Goal: Task Accomplishment & Management: Complete application form

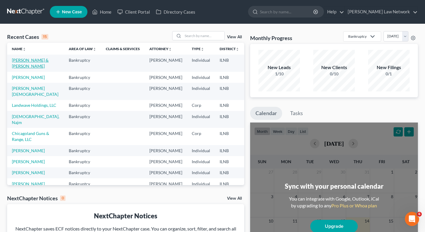
click at [12, 60] on link "[PERSON_NAME] & [PERSON_NAME]" at bounding box center [30, 62] width 37 height 11
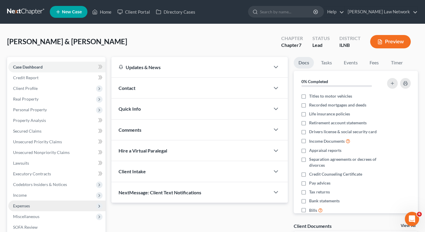
click at [31, 205] on span "Expenses" at bounding box center [56, 205] width 97 height 11
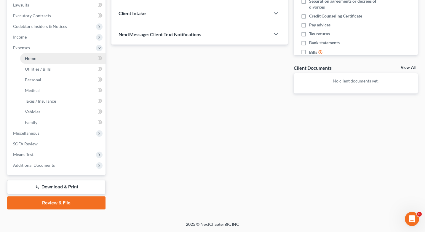
click at [31, 58] on span "Home" at bounding box center [30, 58] width 11 height 5
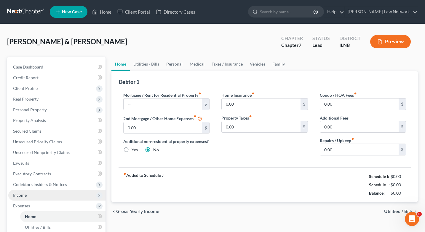
click at [39, 192] on span "Income" at bounding box center [56, 195] width 97 height 11
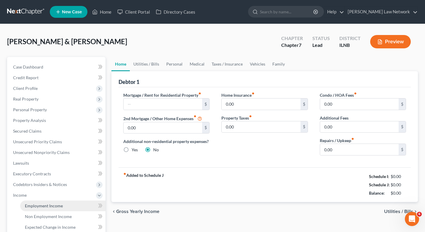
click at [47, 203] on span "Employment Income" at bounding box center [44, 205] width 38 height 5
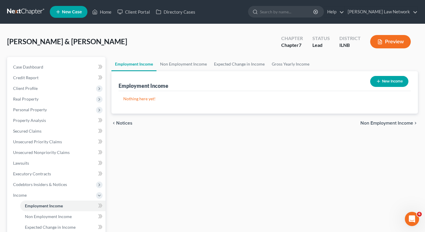
click at [394, 78] on button "New Income" at bounding box center [389, 81] width 38 height 11
select select "0"
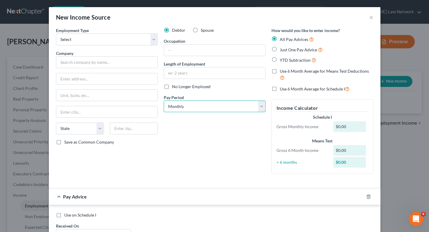
click at [175, 110] on select "Select Monthly Twice Monthly Every Other Week Weekly" at bounding box center [215, 106] width 102 height 12
click at [340, 128] on div "$0.00" at bounding box center [349, 126] width 33 height 11
click at [280, 38] on label "All Pay Advices" at bounding box center [297, 39] width 34 height 7
click at [282, 38] on input "All Pay Advices" at bounding box center [284, 38] width 4 height 4
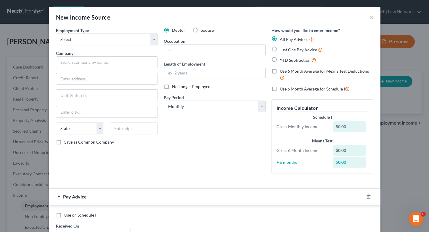
click at [280, 49] on label "Just One Pay Advice" at bounding box center [301, 49] width 43 height 7
click at [282, 49] on input "Just One Pay Advice" at bounding box center [284, 48] width 4 height 4
radio input "true"
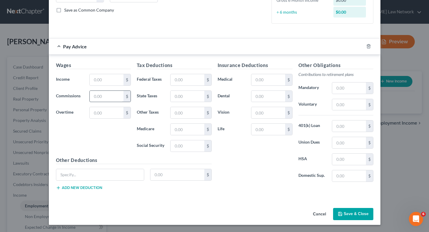
scroll to position [121, 0]
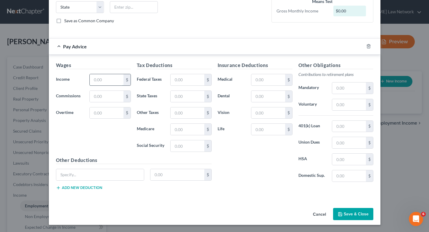
click at [107, 79] on input "text" at bounding box center [106, 79] width 33 height 11
type input "1,600"
click at [359, 216] on button "Save & Close" at bounding box center [353, 214] width 40 height 12
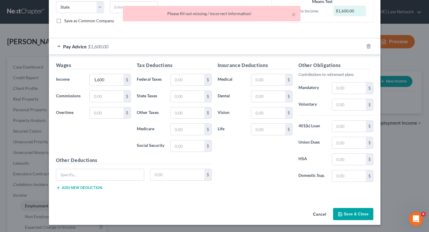
click at [244, 43] on div "Pay Advice $1,600.00" at bounding box center [206, 46] width 315 height 16
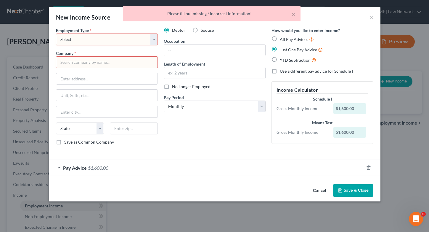
scroll to position [0, 0]
click at [155, 38] on select "Select Full or [DEMOGRAPHIC_DATA] Employment Self Employment" at bounding box center [107, 39] width 102 height 12
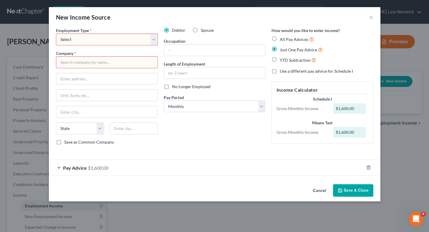
select select "0"
click at [56, 33] on select "Select Full or [DEMOGRAPHIC_DATA] Employment Self Employment" at bounding box center [107, 39] width 102 height 12
click at [349, 191] on button "Save & Close" at bounding box center [353, 190] width 40 height 12
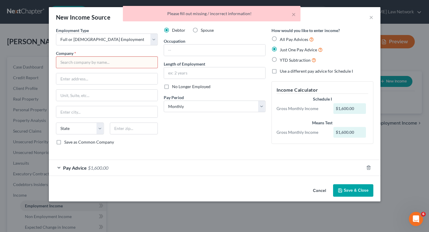
drag, startPoint x: 69, startPoint y: 60, endPoint x: 104, endPoint y: 66, distance: 35.4
click at [69, 61] on input "text" at bounding box center [107, 62] width 102 height 12
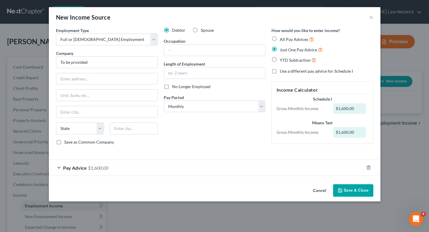
click at [357, 186] on button "Save & Close" at bounding box center [353, 190] width 40 height 12
type input "To be provided"
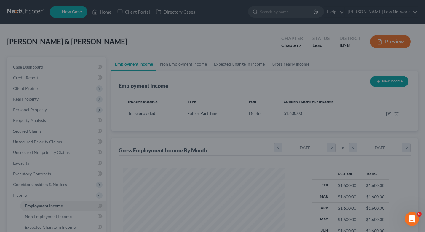
scroll to position [296041, 295976]
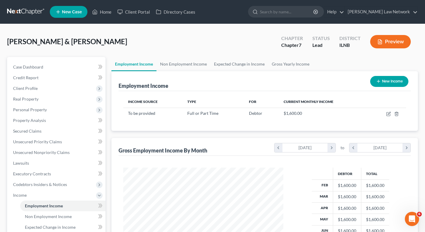
click at [385, 80] on button "New Income" at bounding box center [389, 81] width 38 height 11
select select "0"
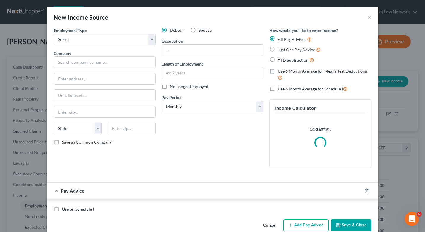
scroll to position [106, 174]
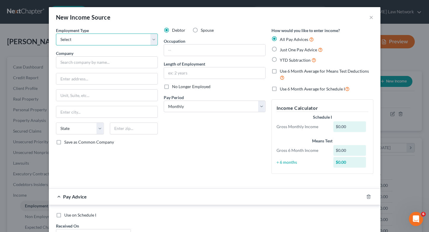
click at [152, 38] on select "Select Full or [DEMOGRAPHIC_DATA] Employment Self Employment" at bounding box center [107, 39] width 102 height 12
click at [369, 17] on button "×" at bounding box center [371, 17] width 4 height 7
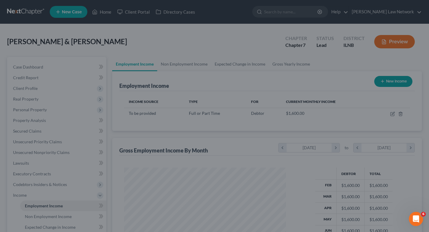
scroll to position [296041, 295976]
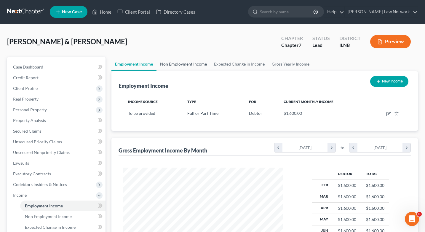
click at [169, 62] on link "Non Employment Income" at bounding box center [183, 64] width 54 height 14
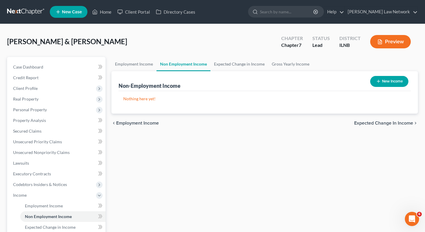
click at [394, 81] on button "New Income" at bounding box center [389, 81] width 38 height 11
select select "0"
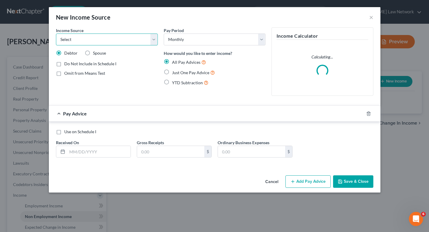
click at [153, 38] on select "Select Unemployment Disability (from employer) Pension Retirement Social Securi…" at bounding box center [107, 39] width 102 height 12
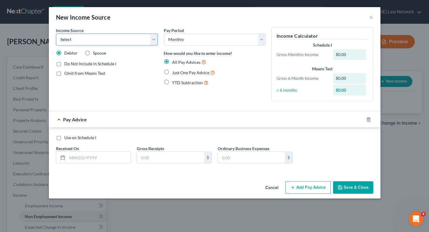
select select "4"
click at [56, 33] on select "Select Unemployment Disability (from employer) Pension Retirement Social Securi…" at bounding box center [107, 39] width 102 height 12
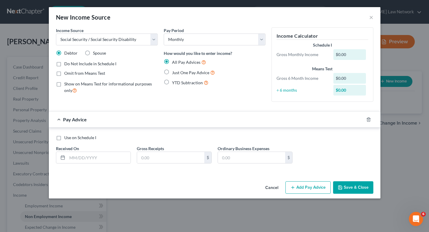
click at [64, 136] on label "Use on Schedule I" at bounding box center [80, 137] width 32 height 6
click at [67, 136] on input "Use on Schedule I" at bounding box center [69, 136] width 4 height 4
checkbox input "true"
drag, startPoint x: 340, startPoint y: 54, endPoint x: 351, endPoint y: 50, distance: 12.1
click at [343, 53] on div "$0.00" at bounding box center [349, 54] width 33 height 11
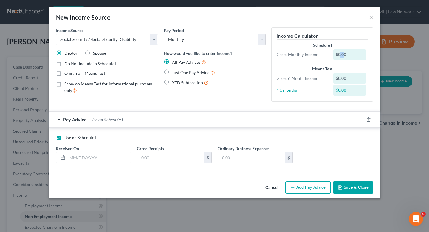
click at [342, 55] on div "$0.00" at bounding box center [349, 54] width 33 height 11
click at [345, 52] on div "$0.00" at bounding box center [349, 54] width 33 height 11
click at [77, 159] on input "text" at bounding box center [98, 157] width 63 height 11
click at [156, 157] on input "text" at bounding box center [170, 157] width 67 height 11
type input "967"
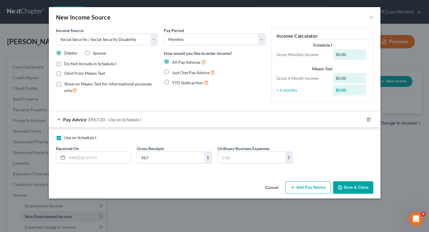
click at [363, 185] on button "Save & Close" at bounding box center [353, 187] width 40 height 12
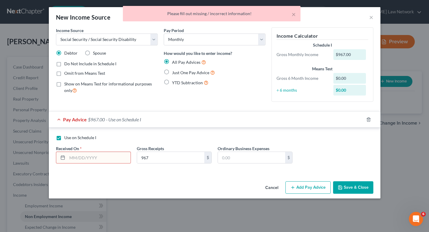
click at [248, 58] on div "How would you like to enter income? All Pay Advices Just One Pay Advice YTD Sub…" at bounding box center [215, 68] width 102 height 36
drag, startPoint x: 79, startPoint y: 152, endPoint x: 75, endPoint y: 161, distance: 10.6
click at [79, 153] on input "text" at bounding box center [98, 157] width 63 height 11
click at [62, 158] on icon at bounding box center [62, 157] width 5 height 5
click at [60, 156] on icon at bounding box center [62, 157] width 5 height 5
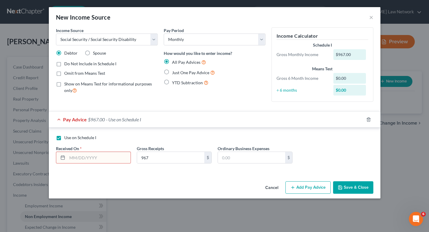
click at [63, 155] on div at bounding box center [61, 157] width 11 height 11
click at [64, 156] on icon at bounding box center [62, 157] width 5 height 5
click at [77, 155] on input "text" at bounding box center [98, 157] width 63 height 11
type input "[DATE]"
click at [334, 196] on div "Cancel Add Pay Advice Save & Close" at bounding box center [215, 189] width 332 height 20
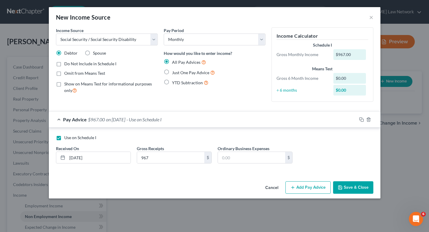
click at [345, 184] on button "Save & Close" at bounding box center [353, 187] width 40 height 12
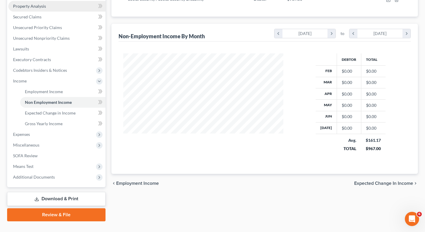
scroll to position [126, 0]
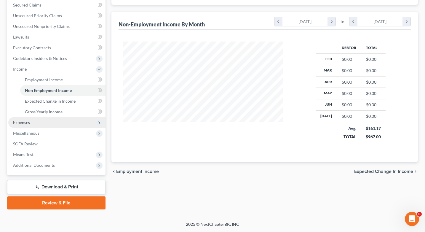
click at [28, 123] on span "Expenses" at bounding box center [21, 122] width 17 height 5
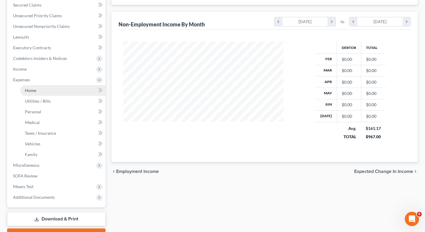
click at [33, 88] on span "Home" at bounding box center [30, 90] width 11 height 5
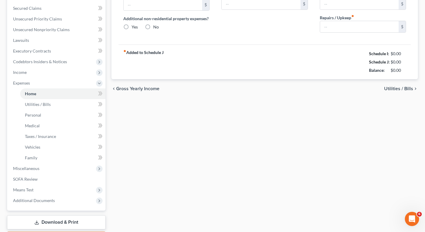
type input "0.00"
radio input "true"
type input "0.00"
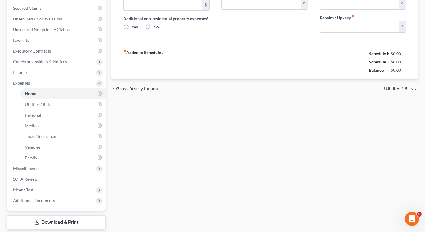
type input "0.00"
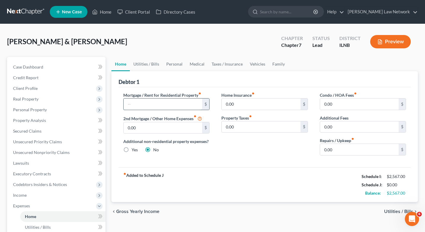
click at [190, 103] on input "text" at bounding box center [162, 103] width 79 height 11
type input "700"
click at [163, 130] on input "0.00" at bounding box center [162, 127] width 79 height 11
click at [390, 211] on span "Utilities / Bills" at bounding box center [398, 211] width 29 height 5
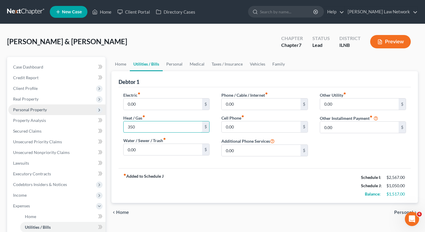
type input "350"
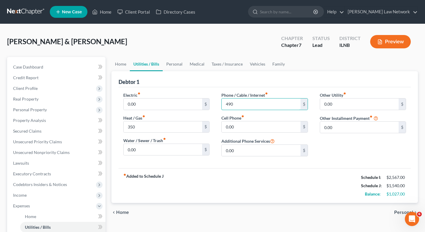
type input "490"
click at [400, 212] on span "Personal" at bounding box center [403, 212] width 19 height 5
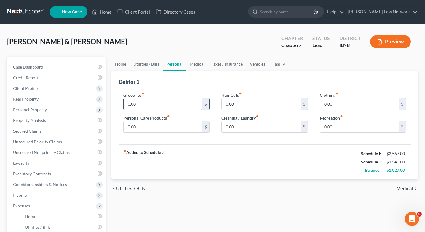
click at [141, 105] on input "0.00" at bounding box center [162, 103] width 79 height 11
type input "1,000.00"
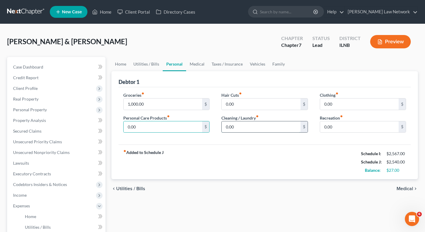
click at [239, 131] on input "0.00" at bounding box center [261, 126] width 79 height 11
type input "150.00"
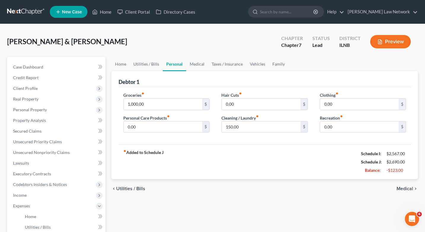
click at [406, 187] on span "Medical" at bounding box center [404, 188] width 17 height 5
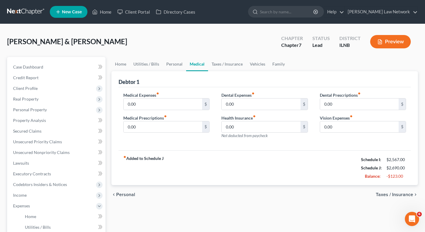
click at [406, 187] on div "chevron_left Personal Taxes / Insurance chevron_right" at bounding box center [264, 194] width 307 height 19
click at [402, 193] on span "Taxes / Insurance" at bounding box center [394, 194] width 37 height 5
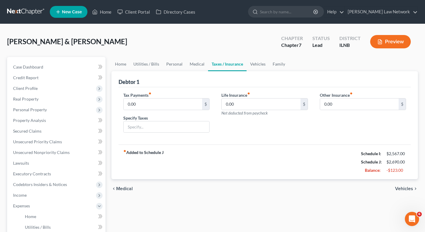
click at [402, 193] on div "chevron_left Medical Vehicles chevron_right" at bounding box center [264, 188] width 307 height 19
click at [402, 189] on span "Vehicles" at bounding box center [404, 188] width 18 height 5
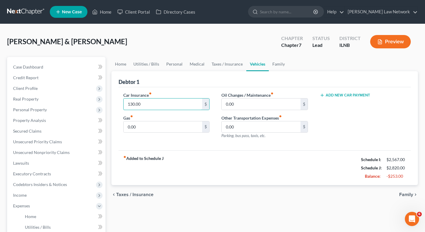
type input "130.00"
click at [402, 195] on span "Family" at bounding box center [406, 194] width 14 height 5
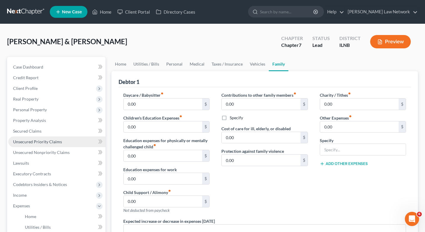
click at [37, 141] on span "Unsecured Priority Claims" at bounding box center [37, 141] width 49 height 5
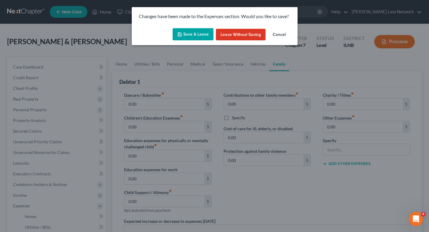
click at [200, 32] on button "Save & Leave" at bounding box center [193, 34] width 41 height 12
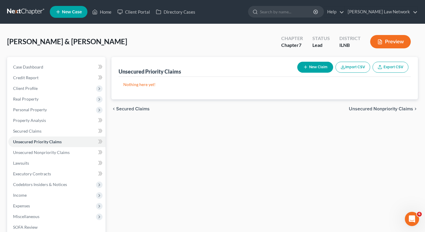
click at [312, 67] on button "New Claim" at bounding box center [315, 67] width 36 height 11
select select "2"
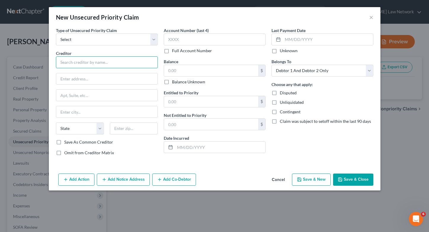
click at [80, 60] on input "text" at bounding box center [107, 62] width 102 height 12
type input "Headway Capital"
click at [366, 176] on button "Save & Close" at bounding box center [353, 179] width 40 height 12
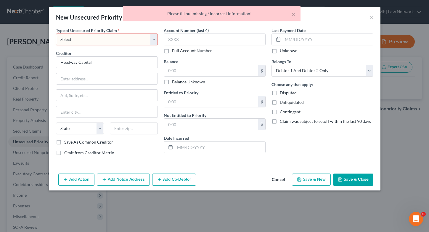
click at [155, 40] on select "Select Taxes & Other Government Units Domestic Support Obligations Extensions o…" at bounding box center [107, 39] width 102 height 12
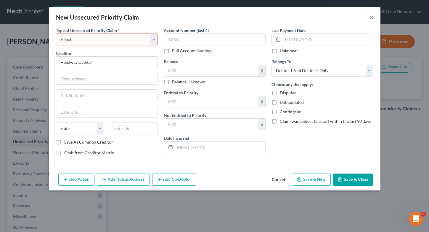
click at [370, 17] on button "×" at bounding box center [371, 17] width 4 height 7
